Goal: Register for event/course

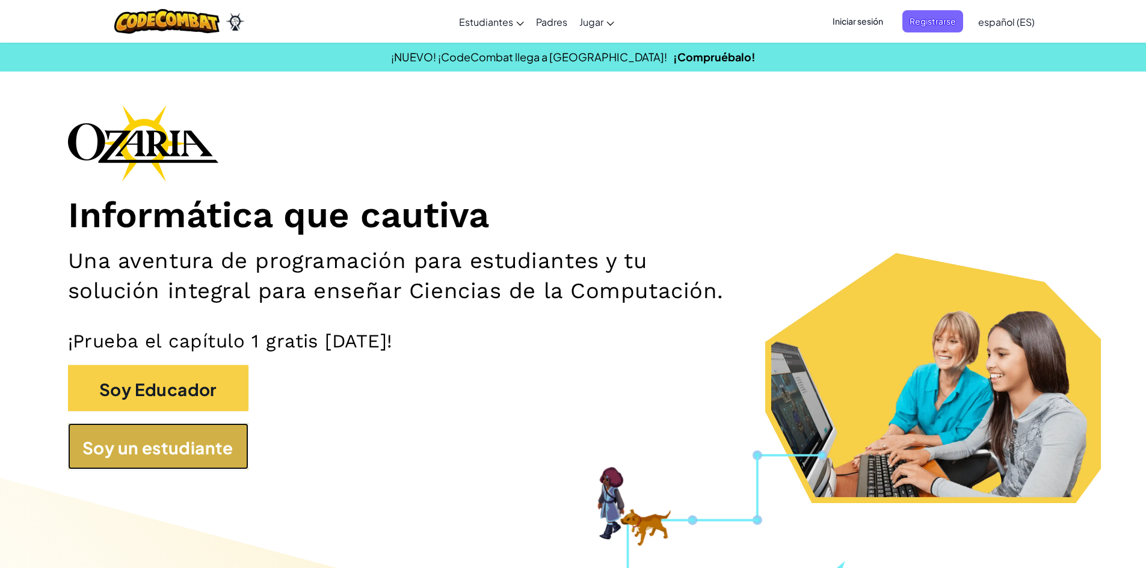
click at [129, 455] on font "Soy un estudiante" at bounding box center [157, 447] width 151 height 21
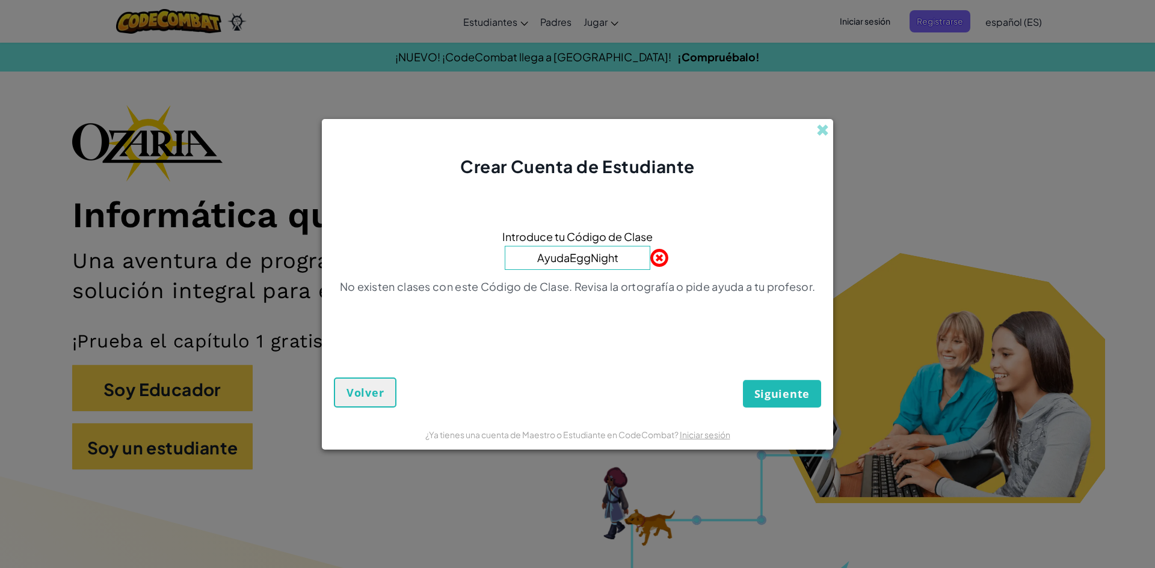
type input "AyudaEggNight"
click at [781, 389] on font "Siguiente" at bounding box center [781, 394] width 55 height 14
click at [777, 384] on button "Siguiente" at bounding box center [782, 394] width 78 height 28
drag, startPoint x: 619, startPoint y: 262, endPoint x: 286, endPoint y: 198, distance: 339.1
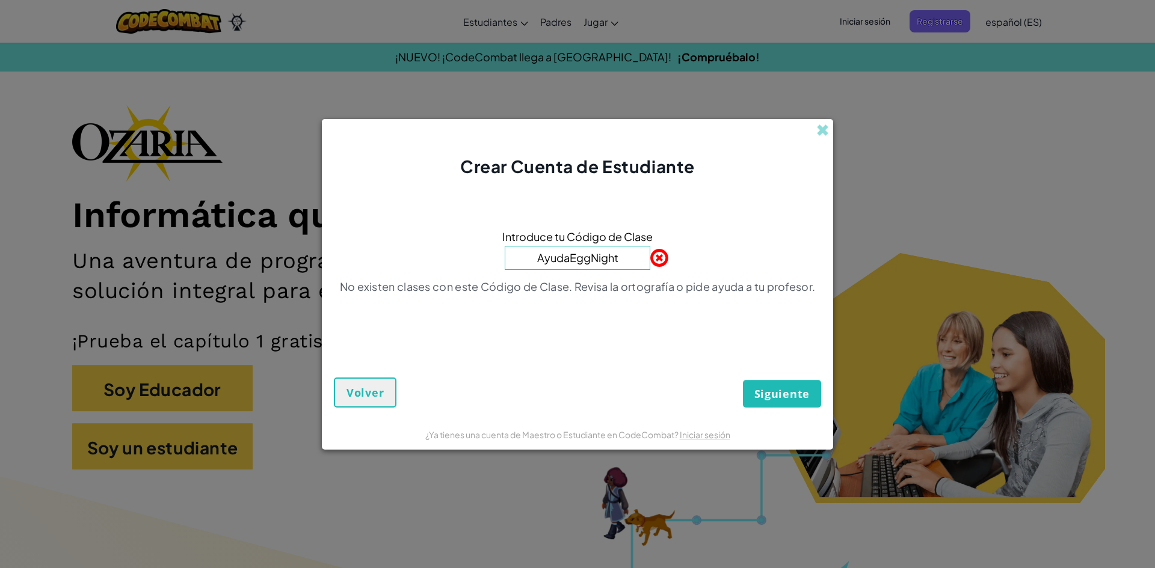
click at [401, 180] on form "Introduce tu Código de Clase AyudaEggNight No existen clases con este Código de…" at bounding box center [577, 299] width 511 height 241
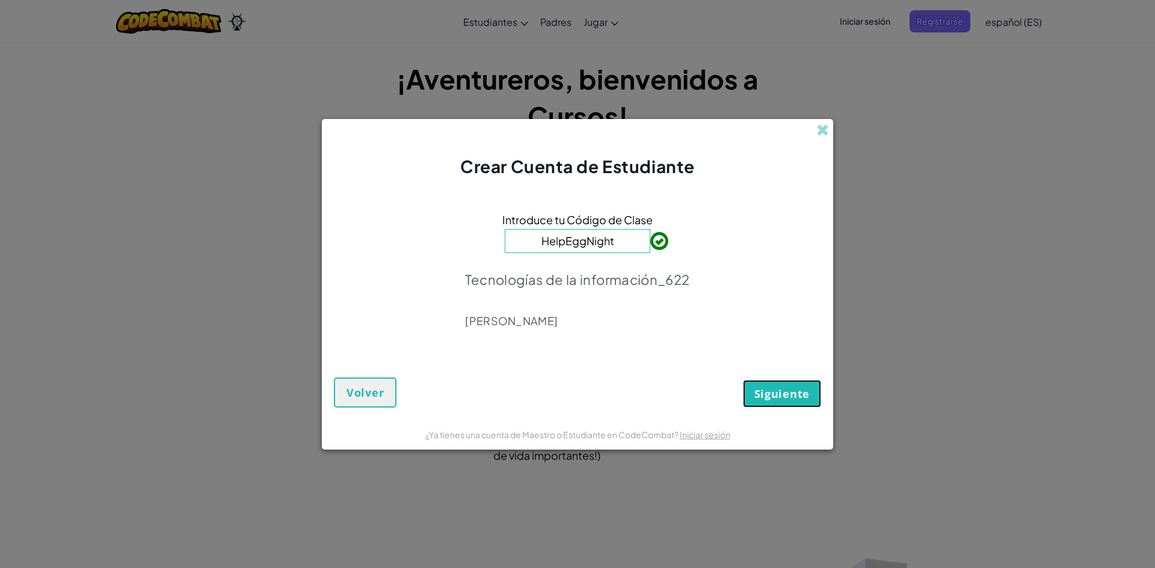
click at [763, 405] on button "Siguiente" at bounding box center [782, 394] width 78 height 28
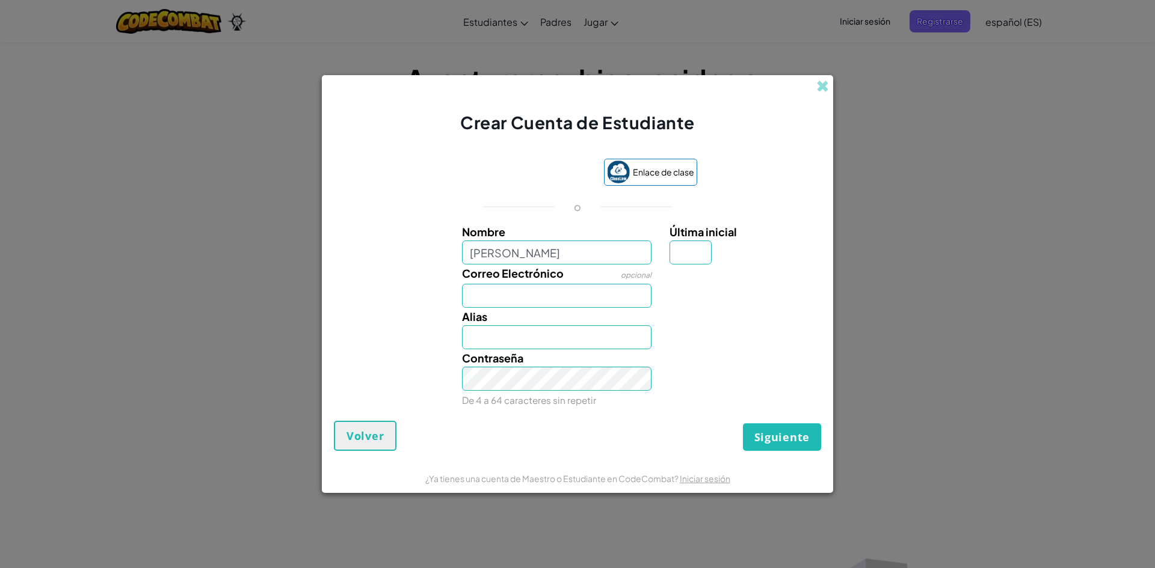
type input "[PERSON_NAME] [PERSON_NAME]"
click at [701, 249] on input "Última inicial" at bounding box center [690, 253] width 42 height 24
type input "L"
type input "[PERSON_NAME]"
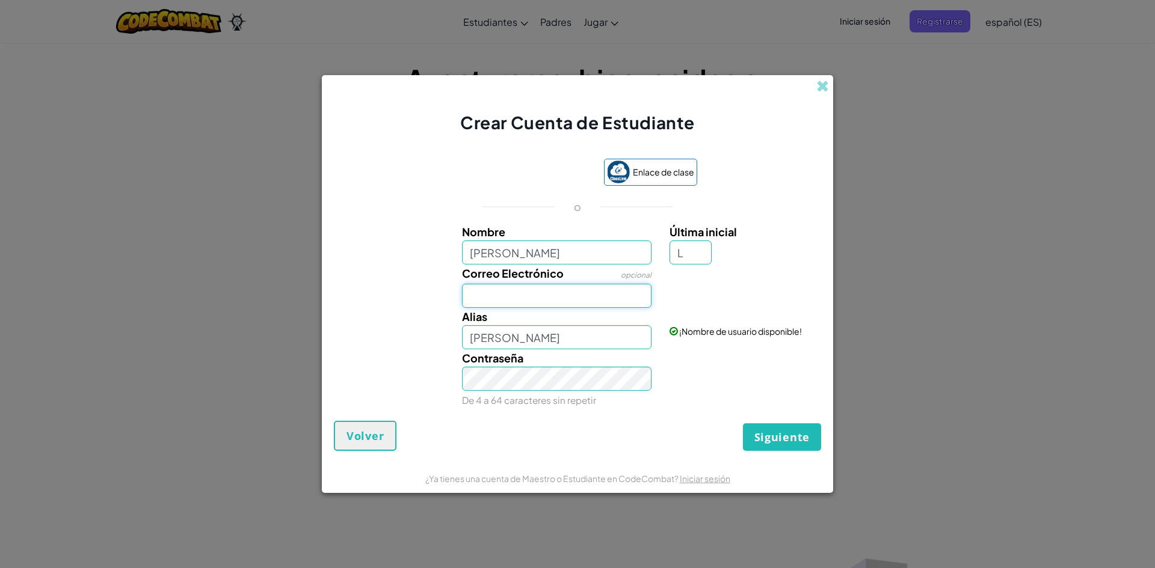
click at [591, 292] on input "Correo Electrónico" at bounding box center [557, 296] width 190 height 24
type input "[EMAIL_ADDRESS][DOMAIN_NAME]"
click at [788, 433] on font "Siguiente" at bounding box center [781, 437] width 55 height 14
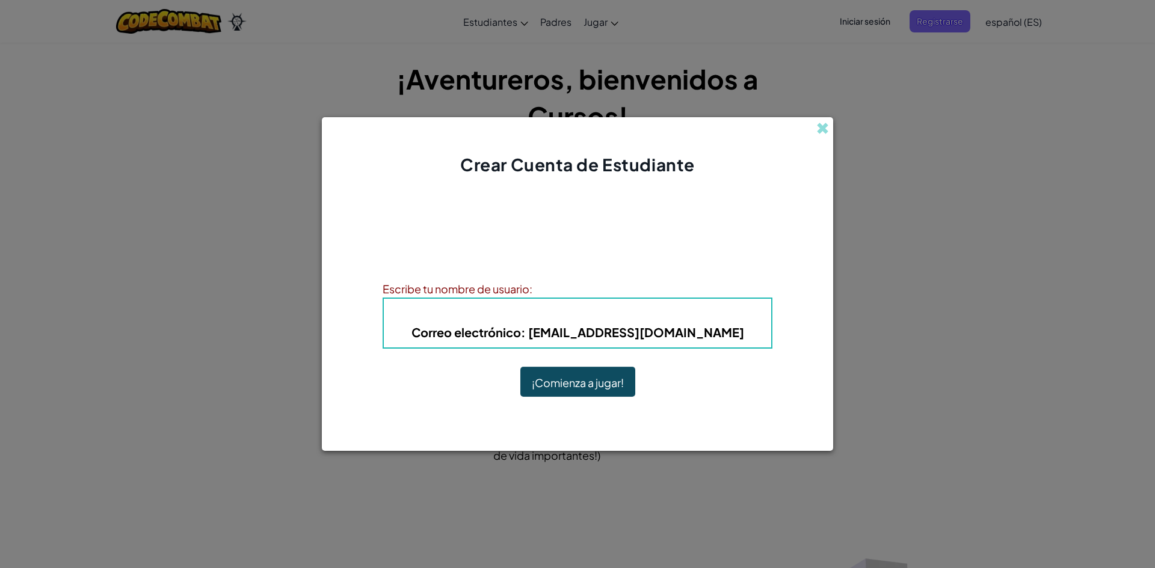
click at [610, 377] on font "¡Comienza a jugar!" at bounding box center [578, 383] width 92 height 14
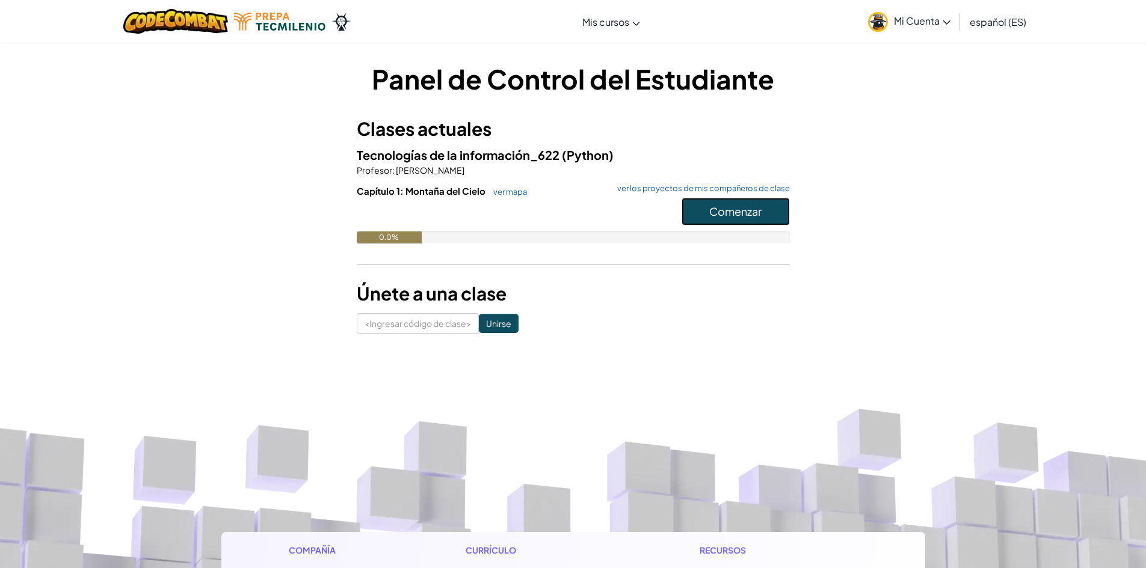
click at [745, 215] on font "Comenzar" at bounding box center [735, 211] width 52 height 14
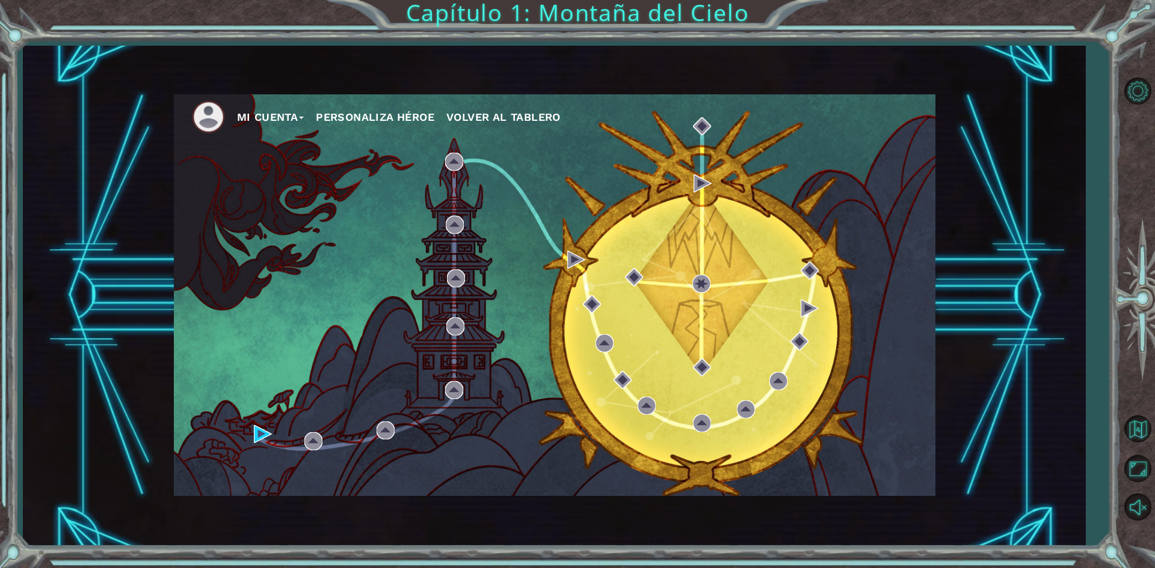
click at [1145, 188] on div at bounding box center [1137, 299] width 35 height 223
click at [264, 115] on button "Mi Cuenta" at bounding box center [270, 117] width 67 height 18
click at [281, 146] on button "Account Settings" at bounding box center [290, 143] width 90 height 13
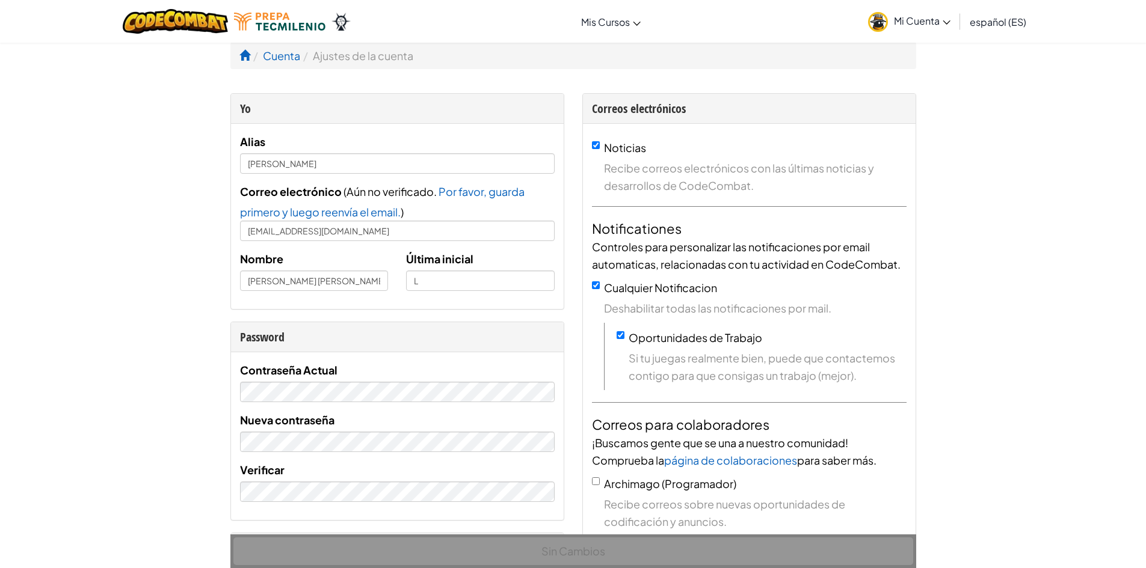
click at [997, 29] on link "español (ES)" at bounding box center [997, 21] width 69 height 32
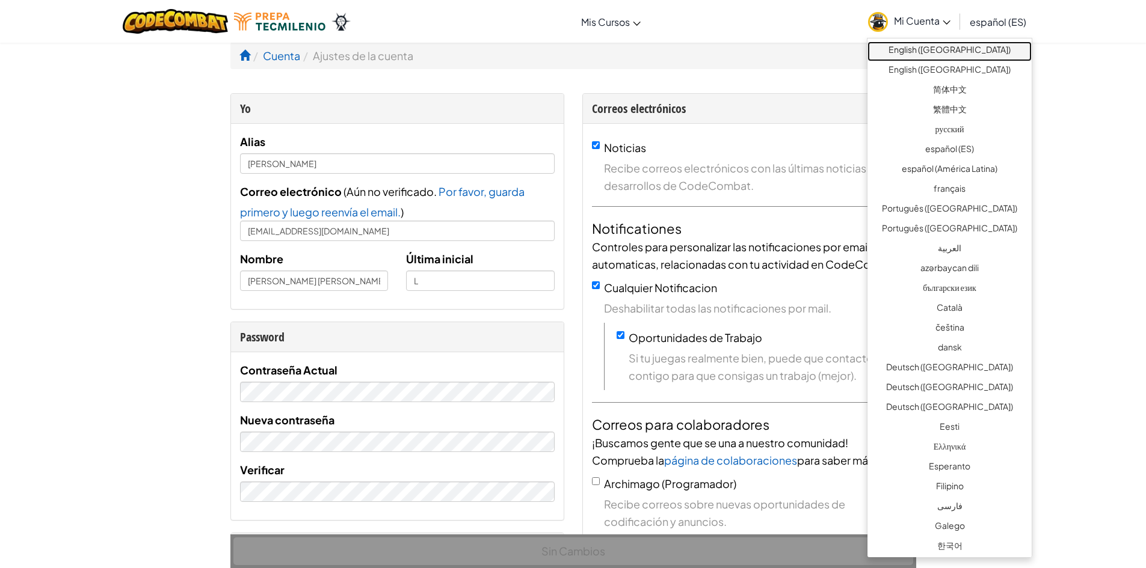
click at [977, 54] on link "English ([GEOGRAPHIC_DATA])" at bounding box center [949, 51] width 164 height 20
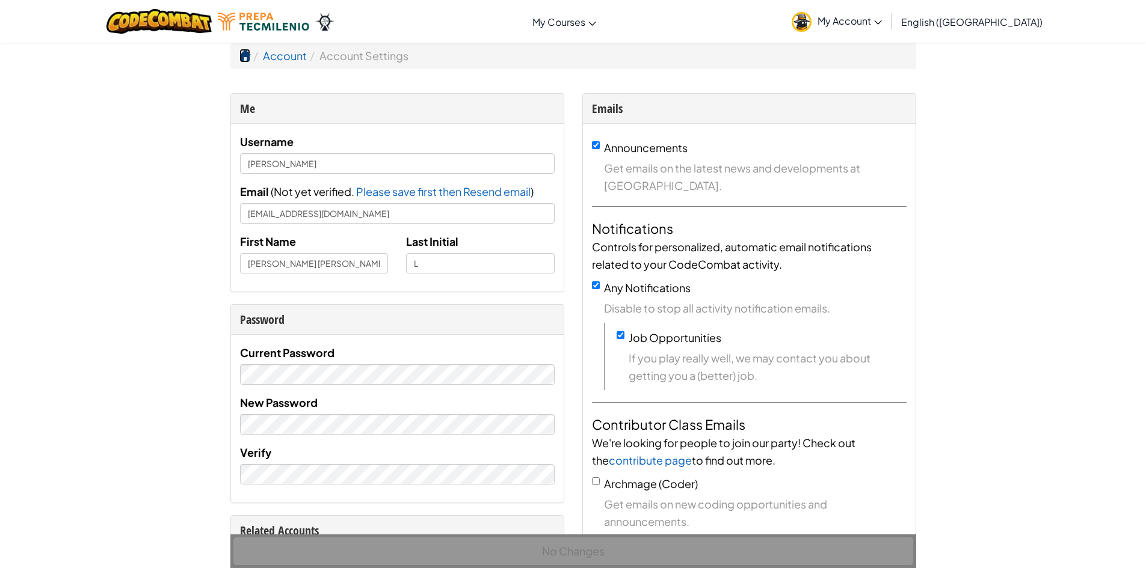
click at [247, 58] on span at bounding box center [244, 55] width 11 height 11
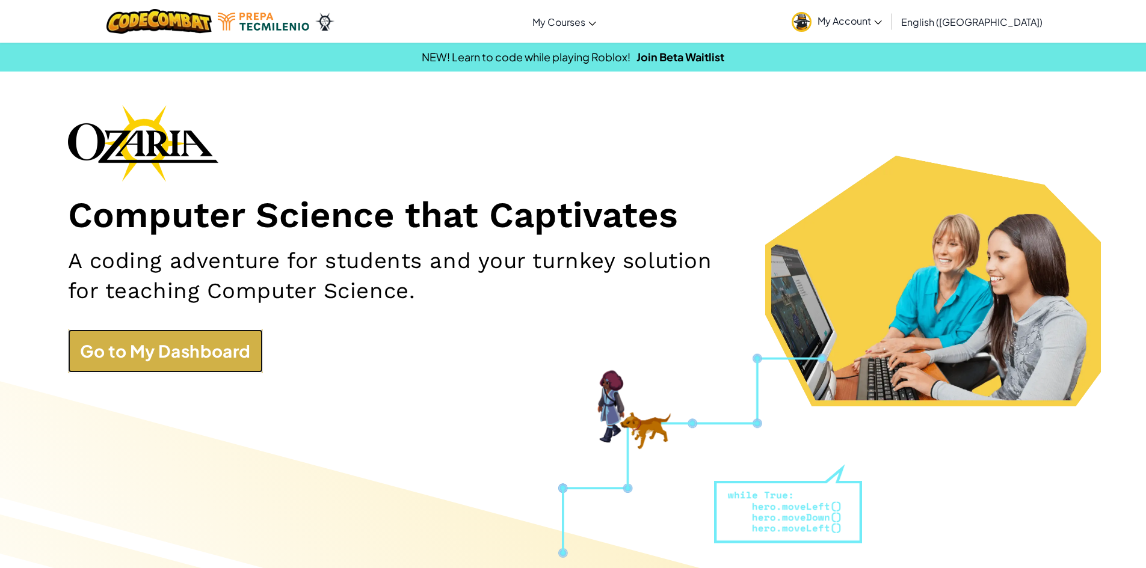
click at [214, 345] on link "Go to My Dashboard" at bounding box center [165, 351] width 195 height 43
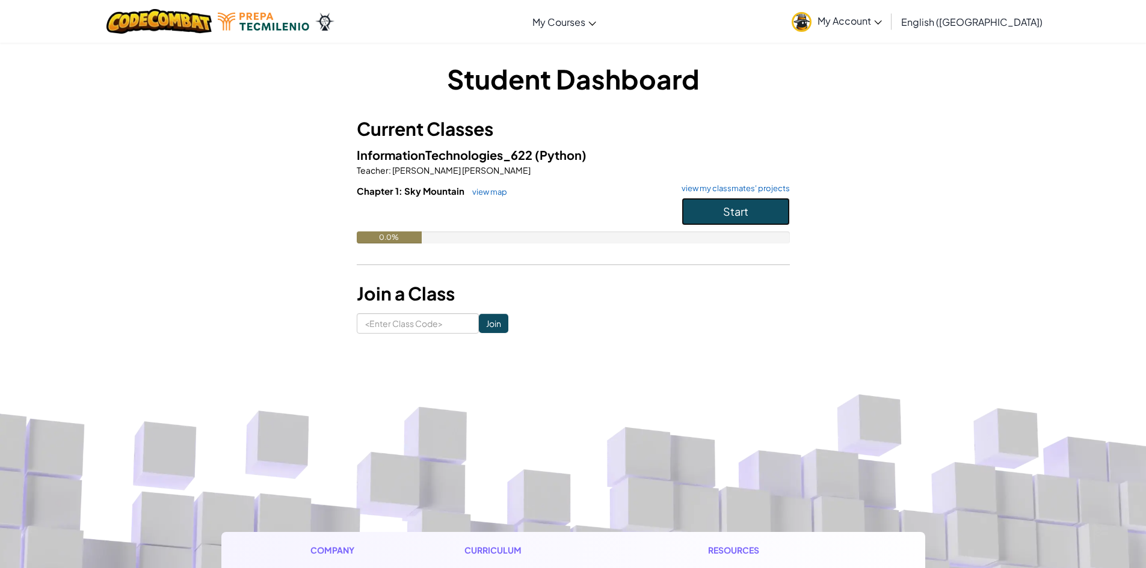
click at [732, 204] on span "Start" at bounding box center [735, 211] width 25 height 14
